Goal: Information Seeking & Learning: Check status

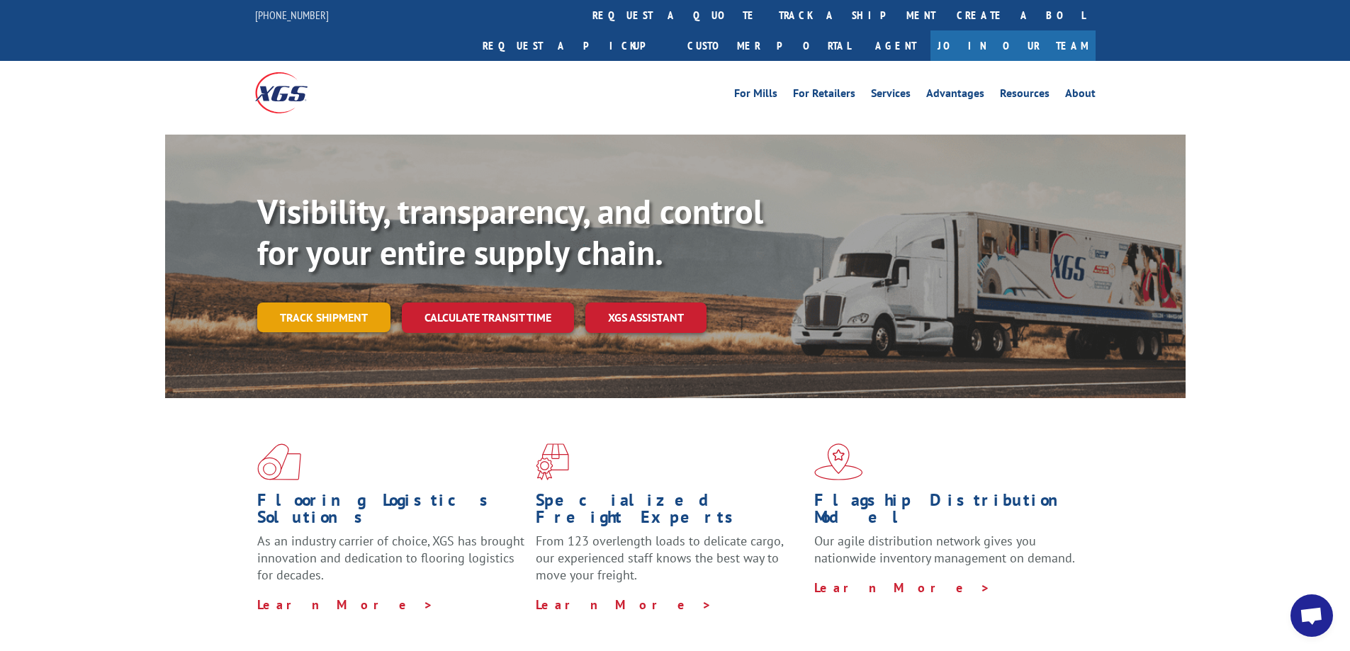
click at [344, 303] on link "Track shipment" at bounding box center [323, 318] width 133 height 30
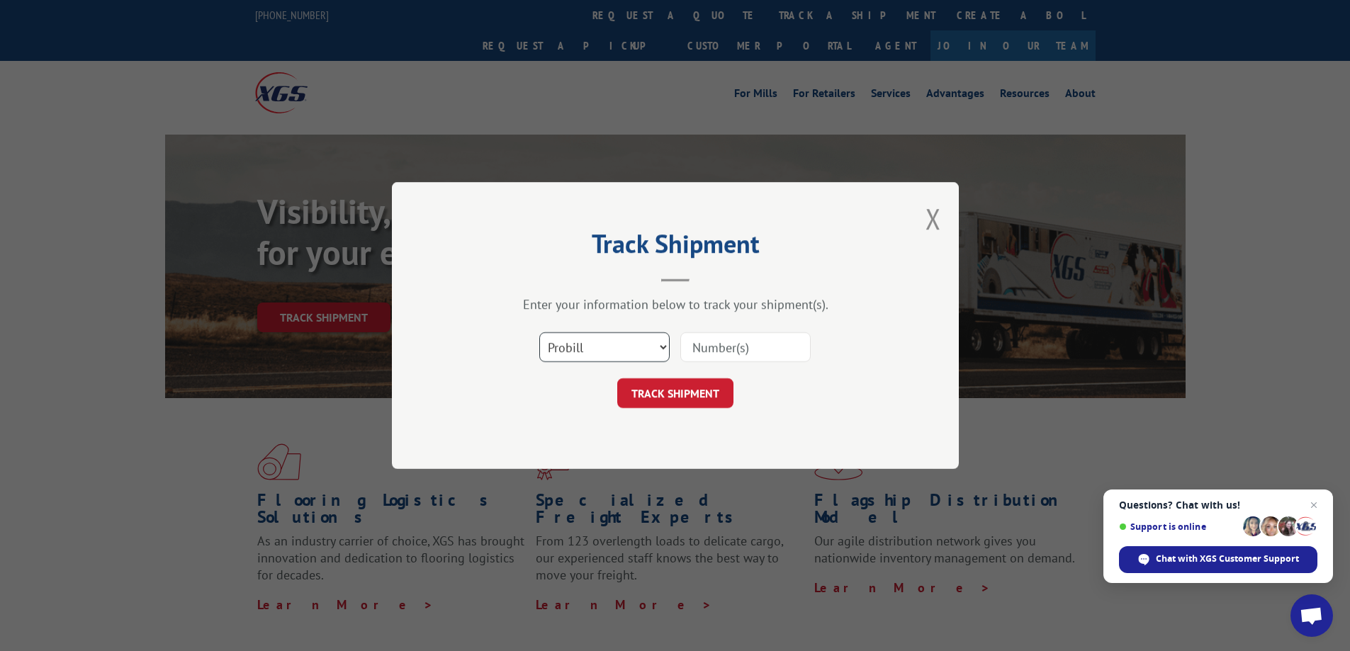
click at [662, 347] on select "Select category... Probill BOL PO" at bounding box center [604, 347] width 130 height 30
select select "bol"
click at [539, 332] on select "Select category... Probill BOL PO" at bounding box center [604, 347] width 130 height 30
click at [772, 347] on input at bounding box center [745, 347] width 130 height 30
paste input "5997352"
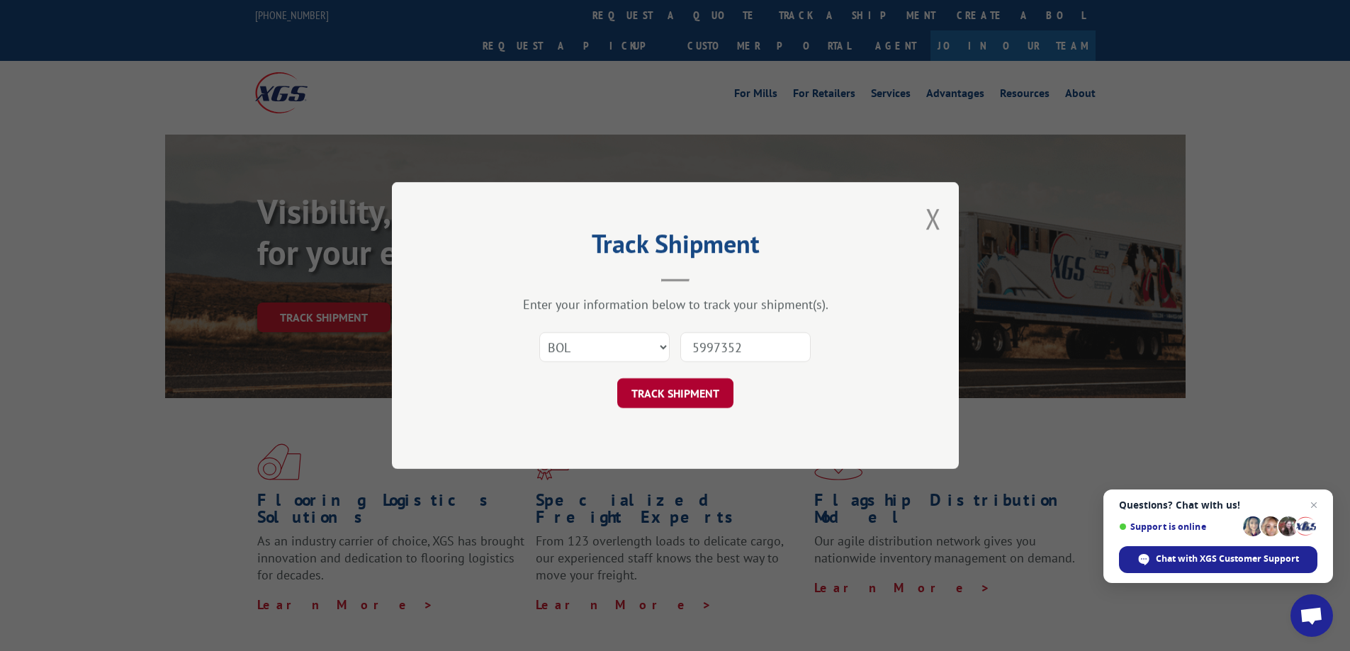
type input "5997352"
click at [656, 395] on button "TRACK SHIPMENT" at bounding box center [675, 393] width 116 height 30
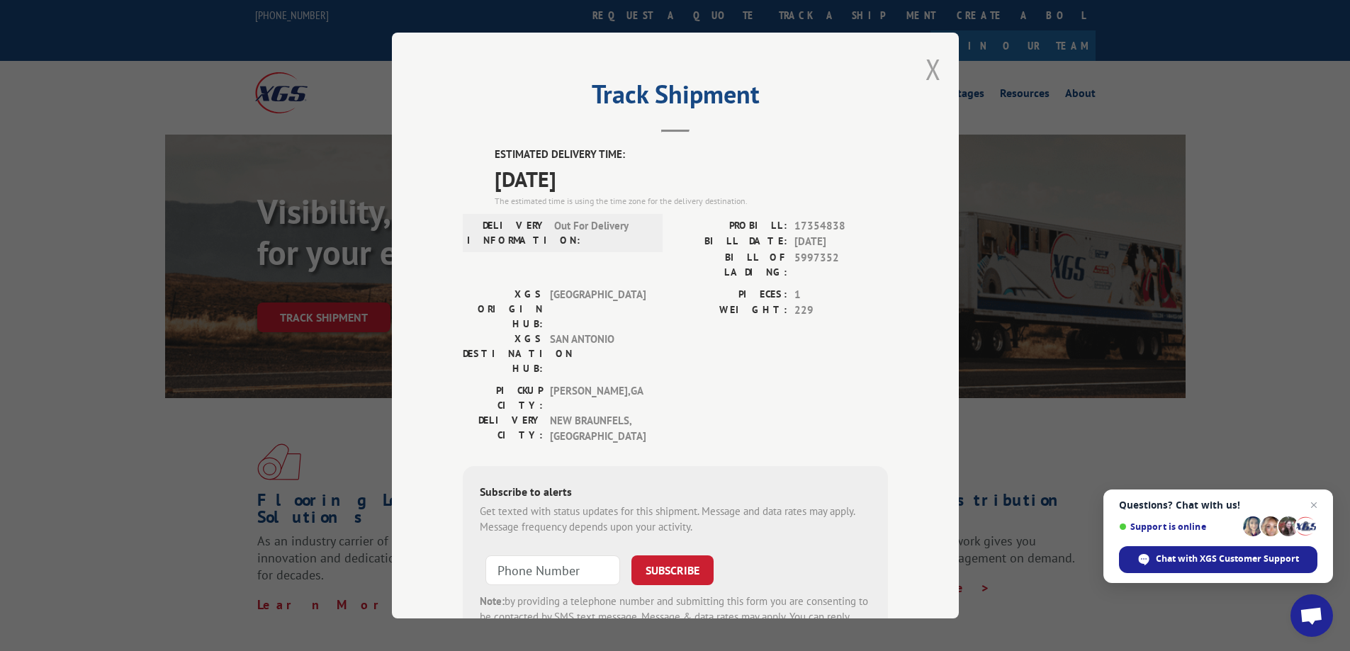
click at [925, 67] on button "Close modal" at bounding box center [933, 69] width 16 height 38
